Goal: Task Accomplishment & Management: Use online tool/utility

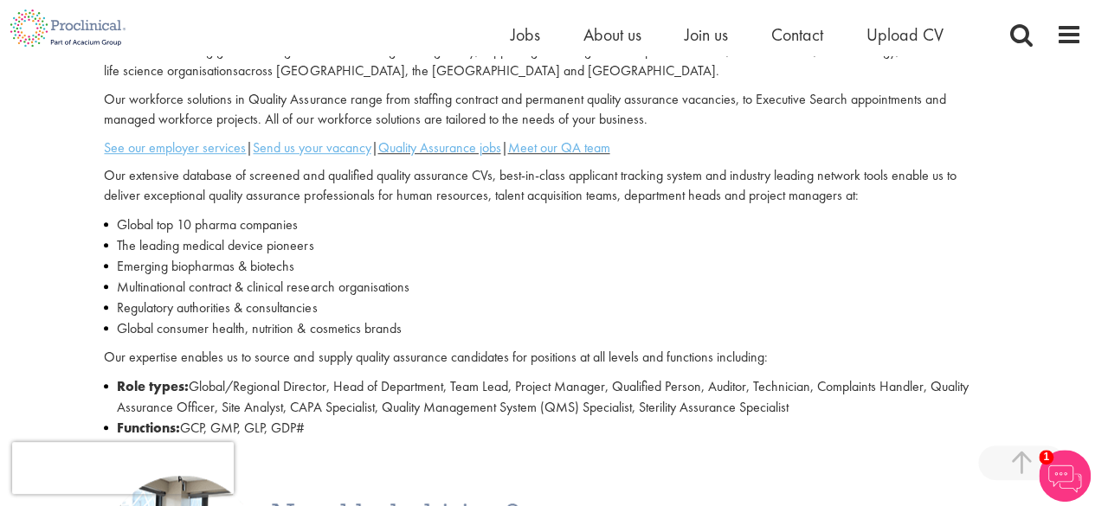
scroll to position [551, 0]
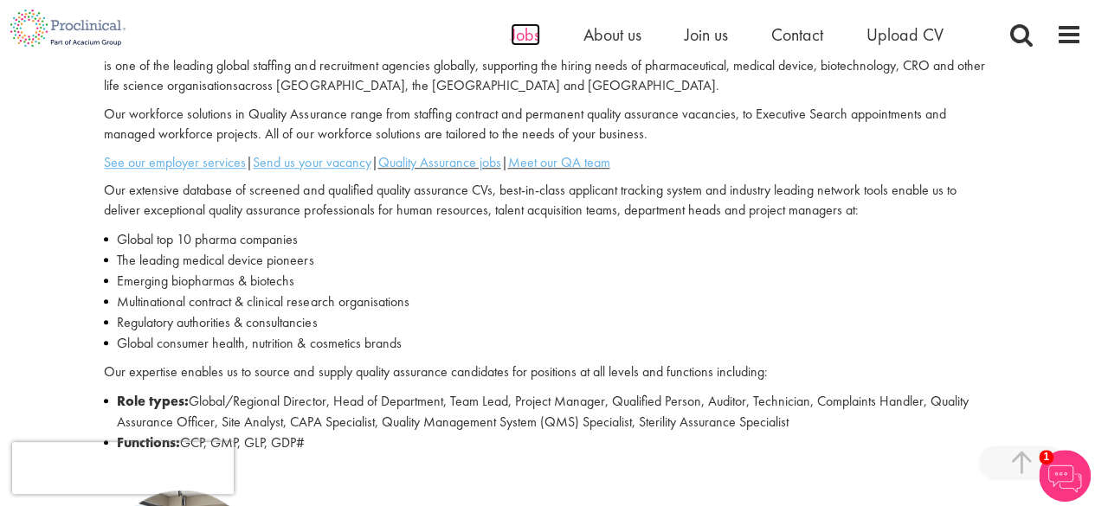
click at [530, 34] on span "Jobs" at bounding box center [525, 34] width 29 height 23
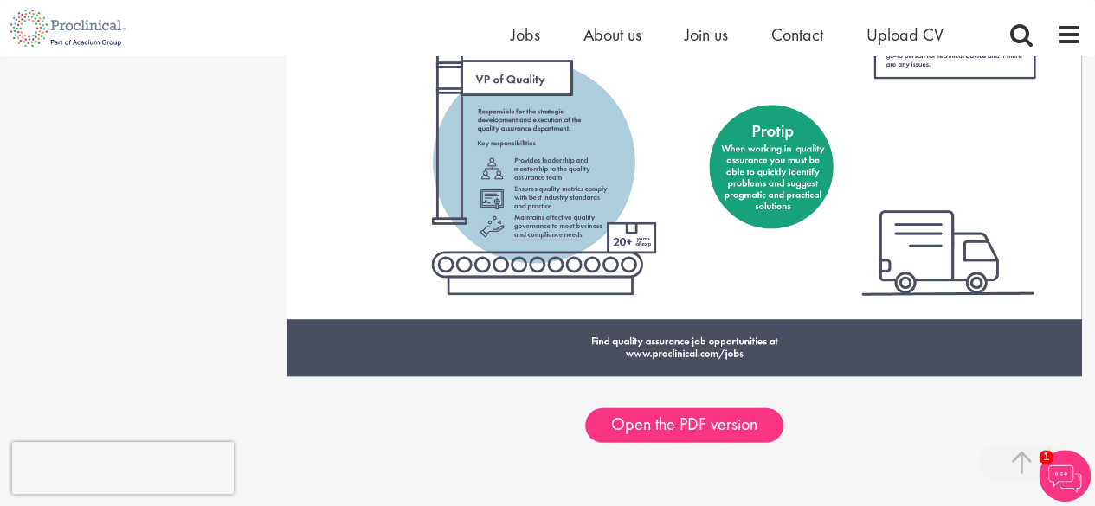
scroll to position [2226, 0]
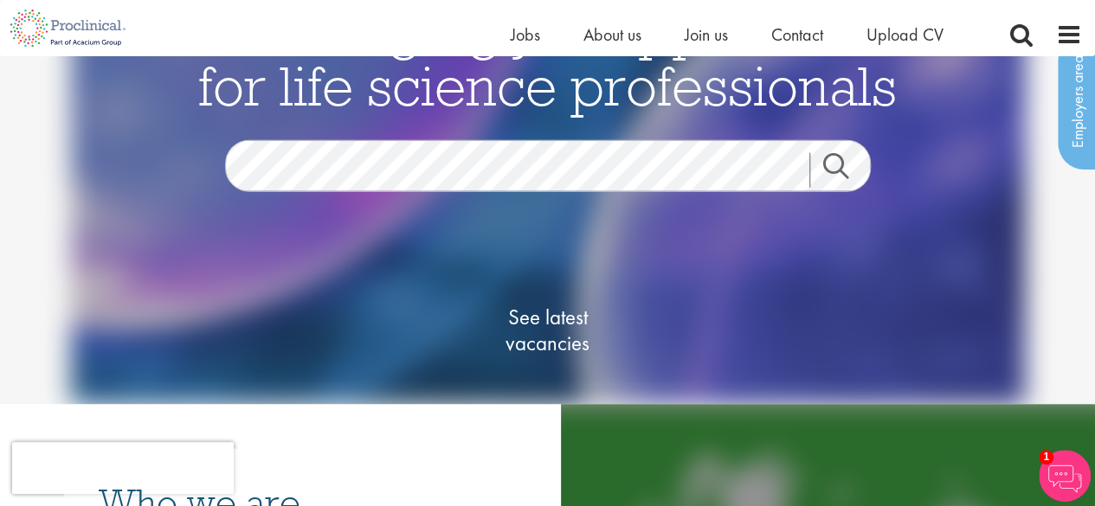
scroll to position [73, 0]
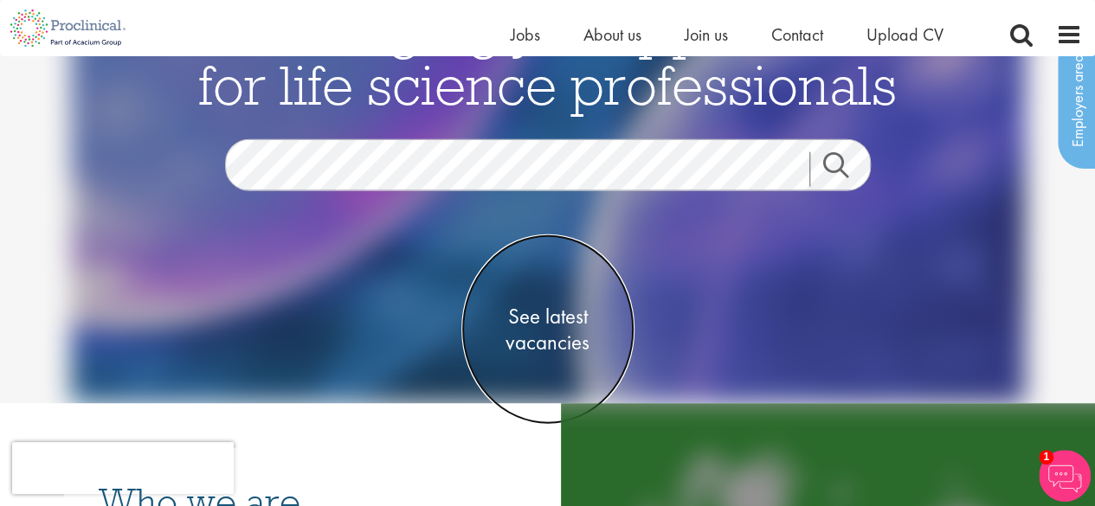
click at [542, 319] on span "See latest vacancies" at bounding box center [547, 329] width 173 height 52
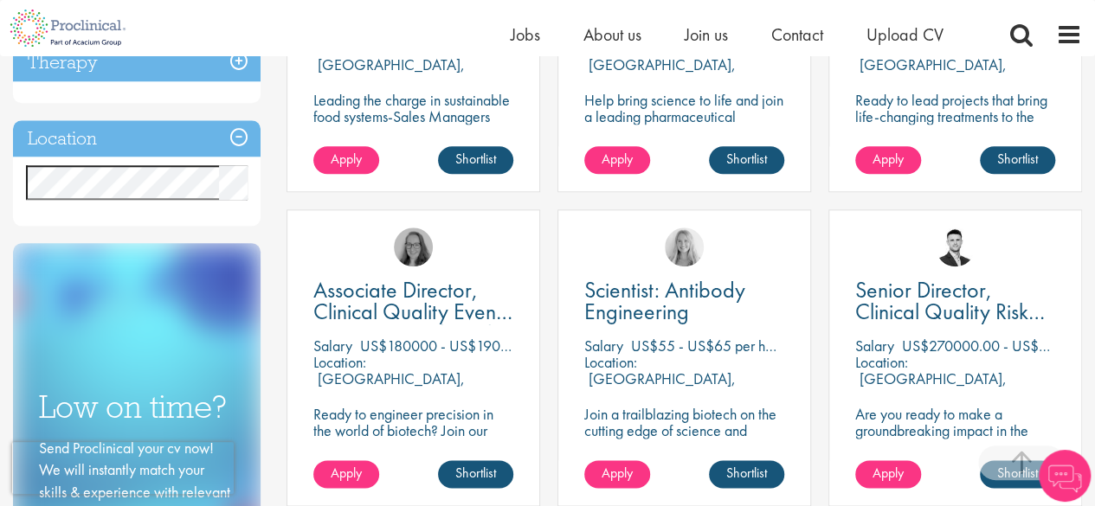
scroll to position [811, 0]
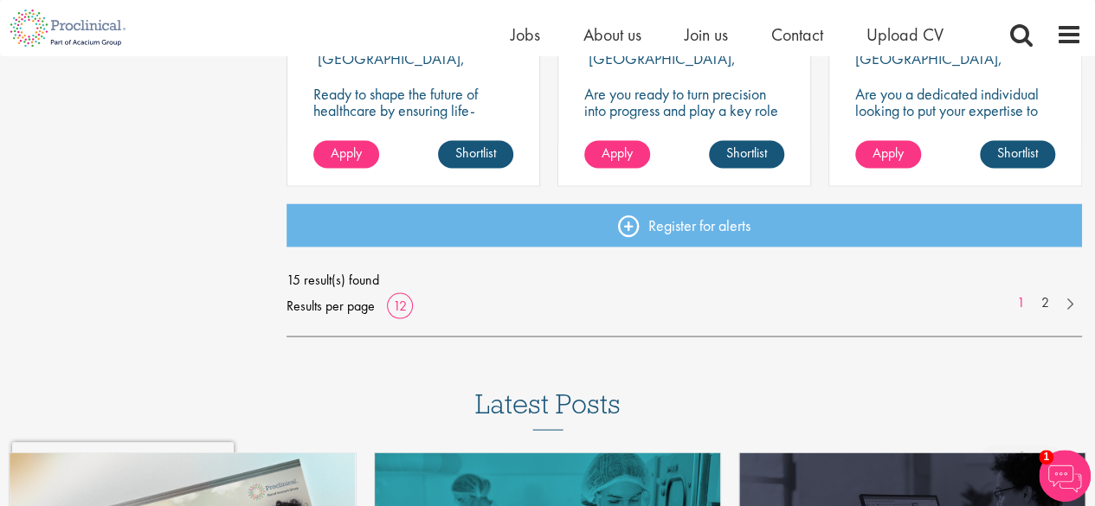
scroll to position [1444, 0]
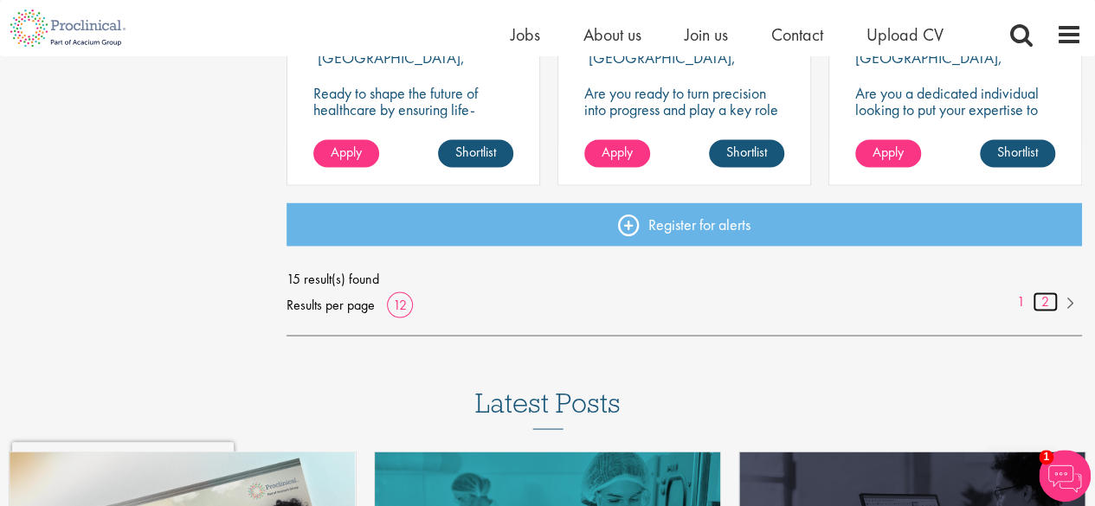
click at [1048, 303] on link "2" at bounding box center [1044, 302] width 25 height 20
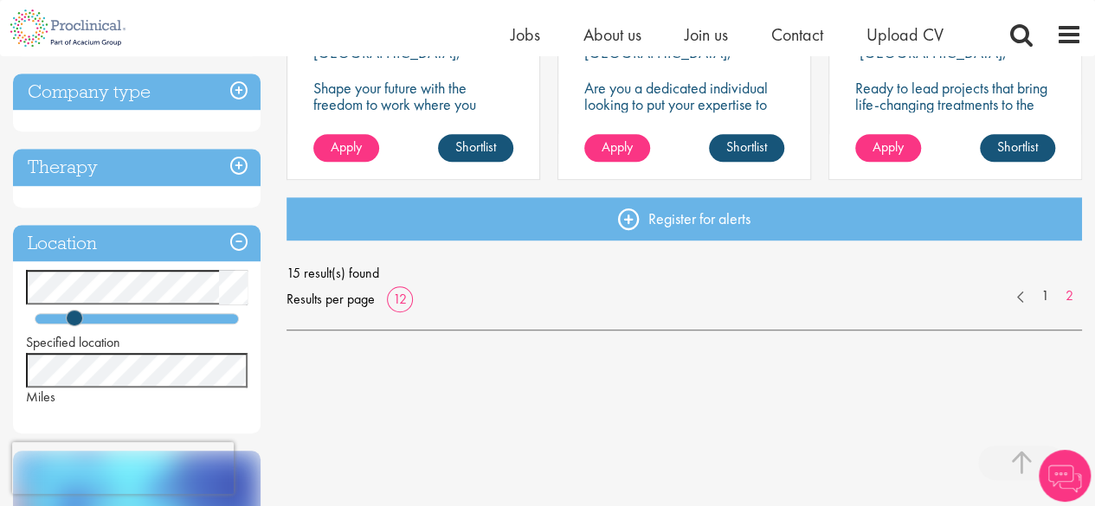
scroll to position [529, 0]
